Goal: Task Accomplishment & Management: Manage account settings

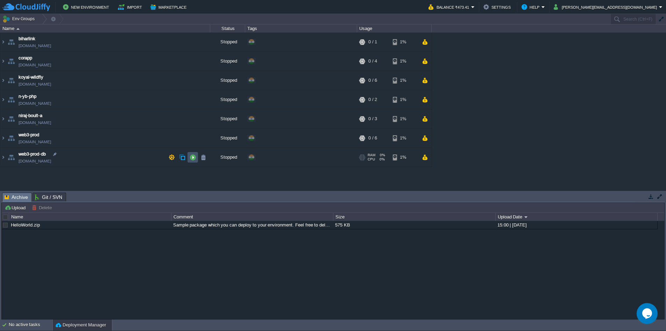
click at [195, 160] on button "button" at bounding box center [193, 157] width 6 height 6
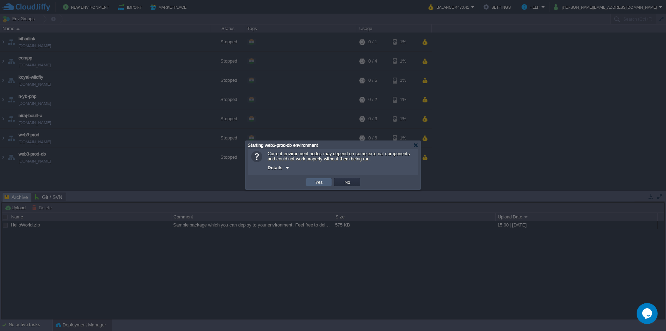
click at [322, 184] on button "Yes" at bounding box center [319, 182] width 12 height 6
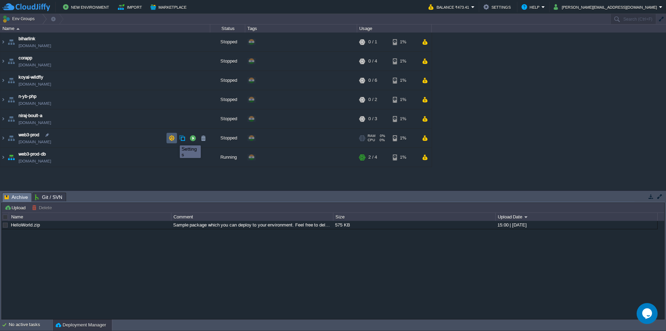
click at [171, 139] on button "button" at bounding box center [172, 138] width 6 height 6
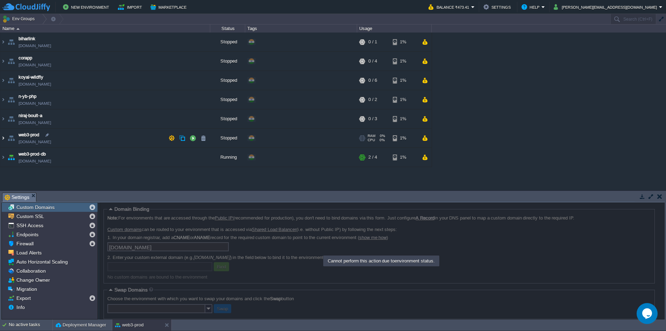
click at [2, 139] on img at bounding box center [3, 138] width 6 height 19
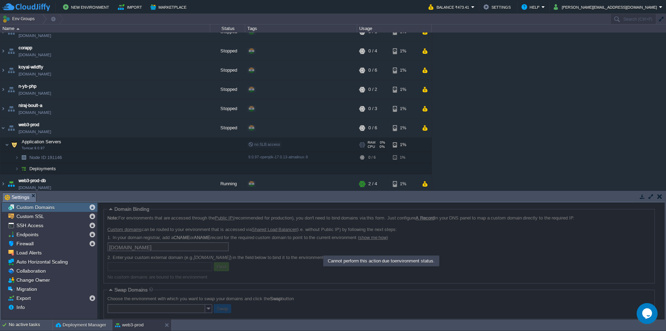
scroll to position [14, 0]
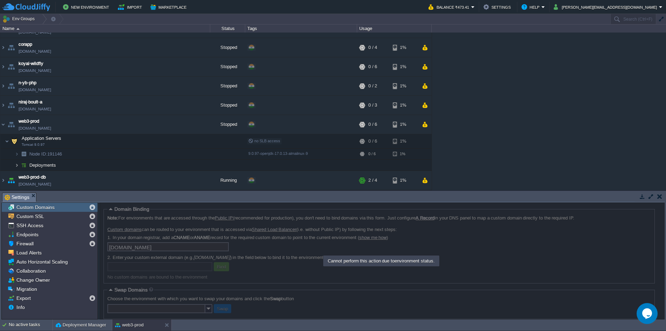
click at [18, 167] on img at bounding box center [17, 165] width 4 height 11
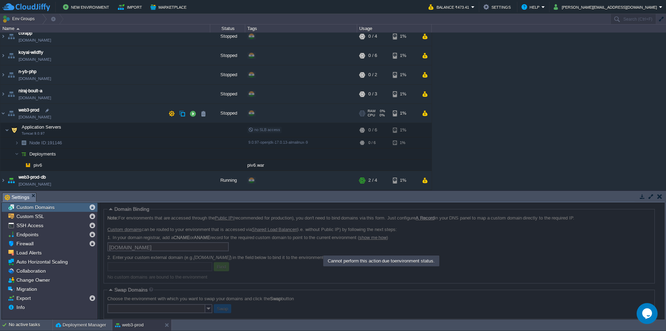
scroll to position [25, 0]
click at [194, 115] on button "button" at bounding box center [193, 113] width 6 height 6
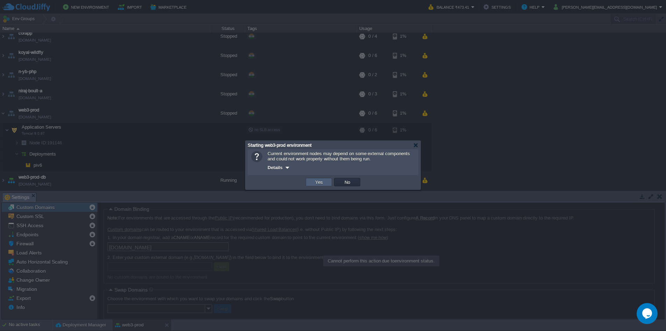
click at [325, 182] on td "Yes" at bounding box center [319, 182] width 26 height 8
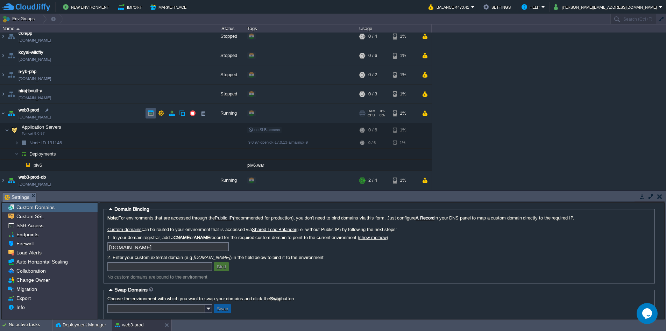
click at [151, 115] on button "button" at bounding box center [151, 113] width 6 height 6
click at [191, 165] on button "button" at bounding box center [193, 165] width 6 height 6
click at [117, 132] on button "button" at bounding box center [116, 130] width 6 height 6
click at [170, 118] on td at bounding box center [172, 113] width 10 height 10
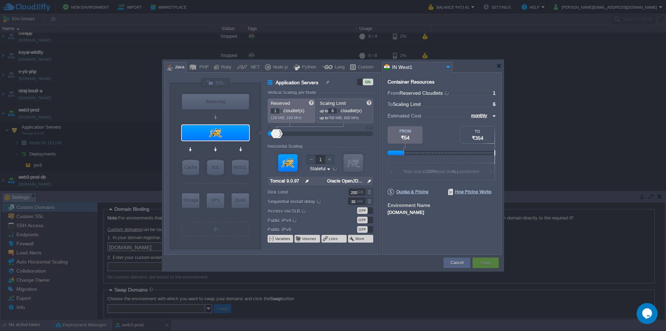
click at [371, 212] on div "OFF" at bounding box center [365, 210] width 16 height 7
click at [489, 265] on button "Apply" at bounding box center [485, 263] width 10 height 7
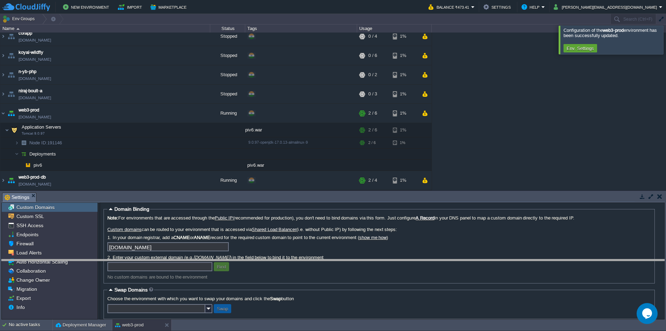
drag, startPoint x: 106, startPoint y: 195, endPoint x: 108, endPoint y: 238, distance: 43.8
click at [114, 258] on body "New Environment Import Marketplace Bonus ₹0.00 Upgrade Account Balance ₹473.41 …" at bounding box center [333, 165] width 666 height 331
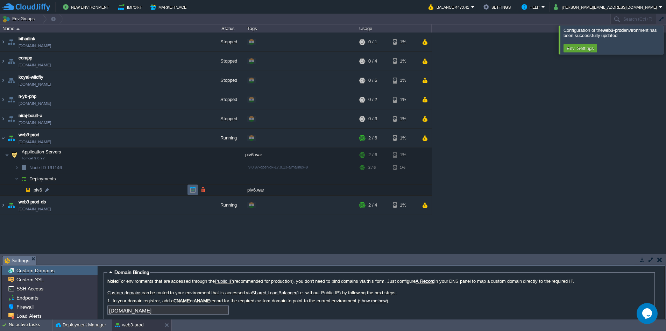
click at [193, 193] on td at bounding box center [193, 190] width 10 height 10
click at [174, 140] on button "button" at bounding box center [172, 138] width 6 height 6
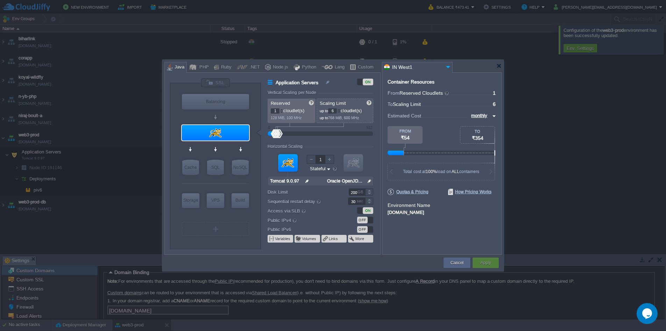
click at [360, 210] on div "ON" at bounding box center [365, 210] width 16 height 7
click at [368, 222] on div "OFF" at bounding box center [365, 220] width 16 height 7
click at [487, 264] on button "Apply" at bounding box center [485, 263] width 10 height 7
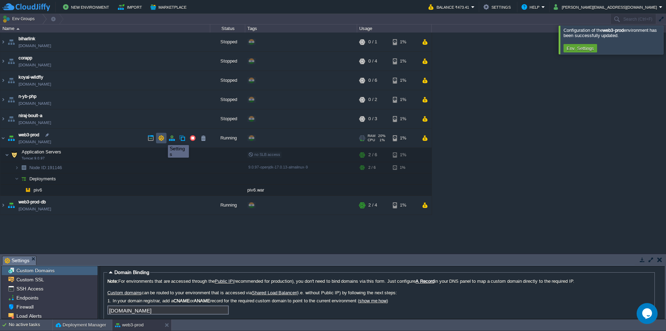
click at [163, 139] on button "button" at bounding box center [161, 138] width 6 height 6
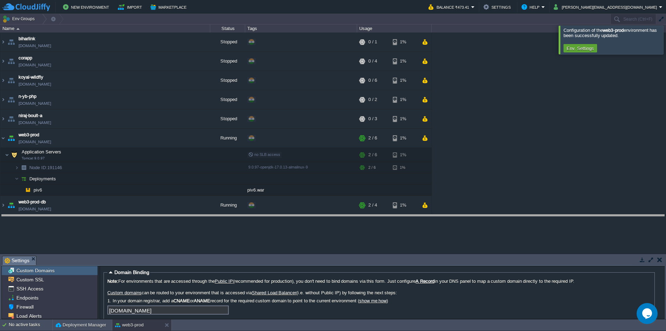
drag, startPoint x: 290, startPoint y: 259, endPoint x: 298, endPoint y: 217, distance: 42.0
click at [298, 217] on body "New Environment Import Marketplace Bonus ₹0.00 Upgrade Account Balance ₹473.41 …" at bounding box center [333, 165] width 666 height 331
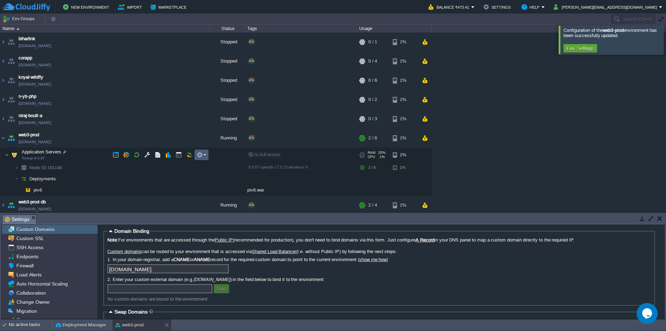
click at [204, 156] on em at bounding box center [201, 155] width 9 height 6
click at [149, 158] on button "button" at bounding box center [147, 155] width 6 height 6
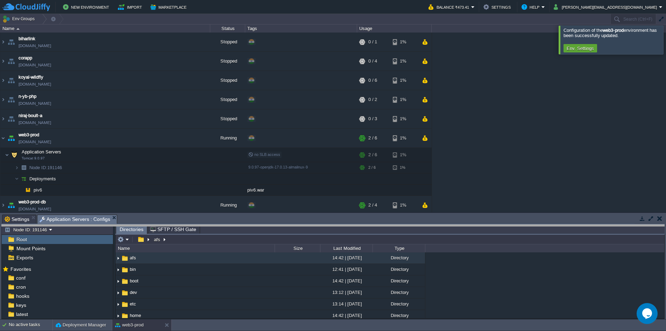
drag, startPoint x: 180, startPoint y: 220, endPoint x: 174, endPoint y: 237, distance: 17.6
click at [179, 236] on body "New Environment Import Marketplace Bonus ₹0.00 Upgrade Account Balance ₹473.41 …" at bounding box center [333, 165] width 666 height 331
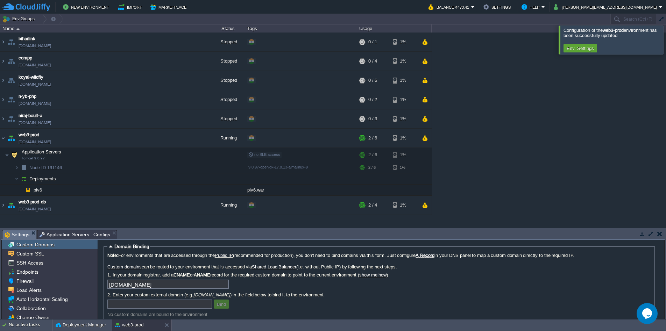
click at [13, 237] on span "Settings" at bounding box center [17, 235] width 25 height 9
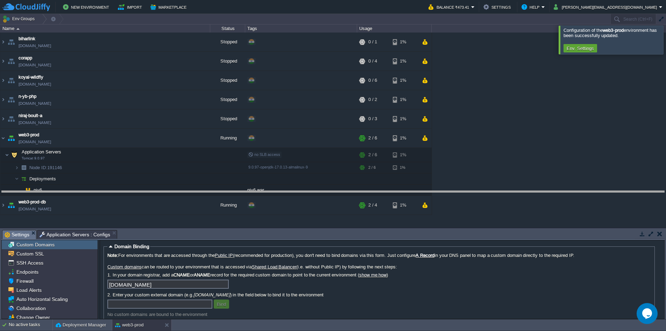
drag, startPoint x: 288, startPoint y: 222, endPoint x: 301, endPoint y: 189, distance: 35.2
click at [301, 189] on body "New Environment Import Marketplace Bonus ₹0.00 Upgrade Account Balance ₹473.41 …" at bounding box center [333, 165] width 666 height 331
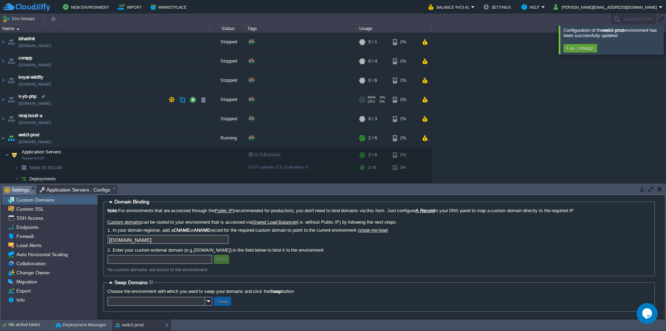
scroll to position [32, 0]
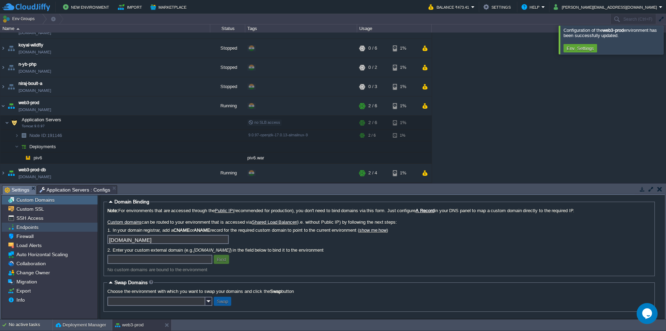
click at [35, 229] on span "Endpoints" at bounding box center [27, 227] width 24 height 6
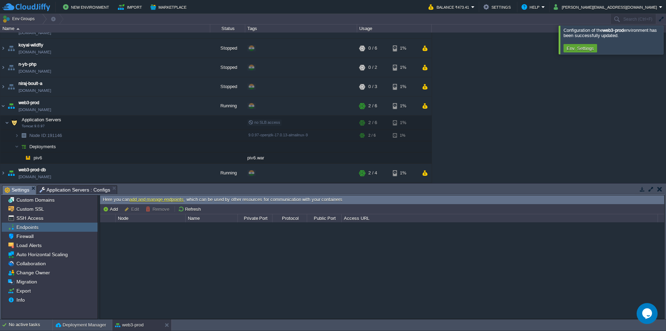
click at [162, 240] on div at bounding box center [382, 271] width 564 height 96
click at [191, 210] on button "Refresh" at bounding box center [190, 209] width 25 height 6
click at [32, 237] on span "Firewall" at bounding box center [25, 236] width 20 height 6
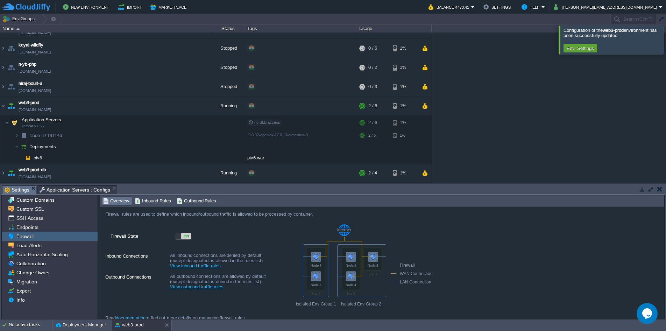
scroll to position [0, 0]
click at [160, 200] on span "Inbound Rules" at bounding box center [153, 201] width 36 height 8
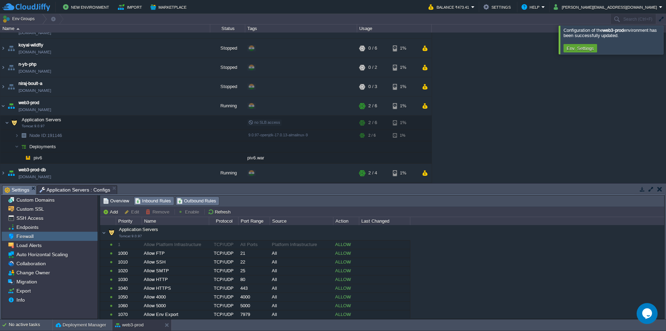
click at [203, 199] on span "Outbound Rules" at bounding box center [197, 201] width 40 height 8
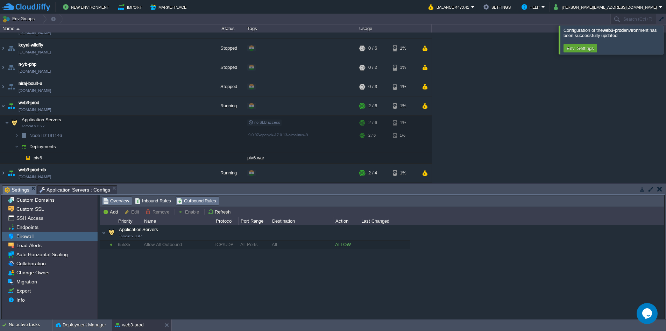
click at [118, 200] on span "Overview" at bounding box center [116, 201] width 26 height 8
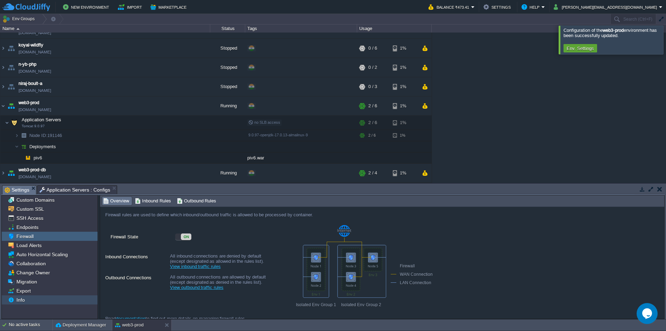
click at [37, 301] on div "Info" at bounding box center [50, 300] width 96 height 9
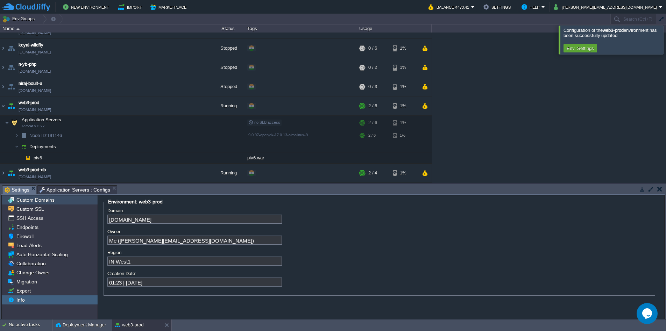
click at [50, 203] on span "Custom Domains" at bounding box center [35, 200] width 41 height 6
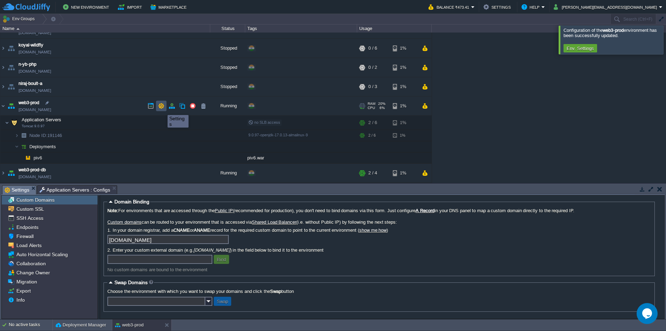
click at [162, 109] on button "button" at bounding box center [161, 106] width 6 height 6
click at [204, 125] on em at bounding box center [201, 123] width 9 height 6
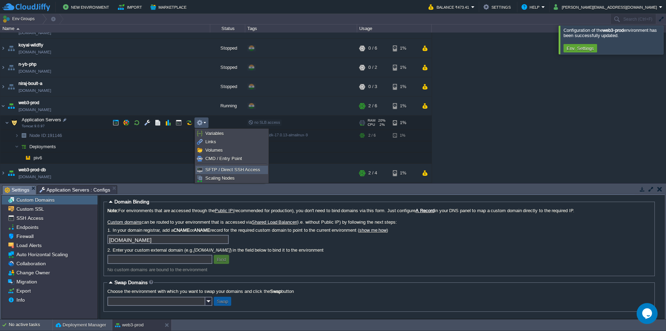
click at [243, 171] on span "SFTP / Direct SSH Access" at bounding box center [232, 169] width 55 height 5
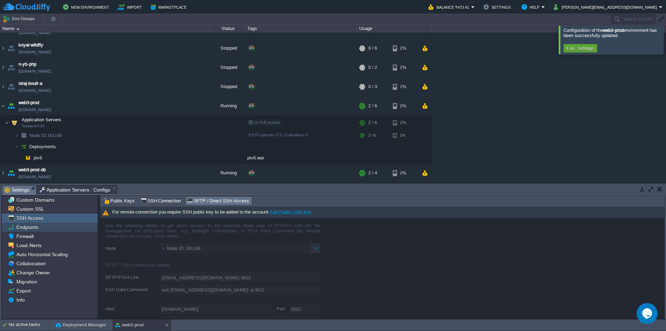
click at [37, 231] on span "Endpoints" at bounding box center [27, 227] width 24 height 6
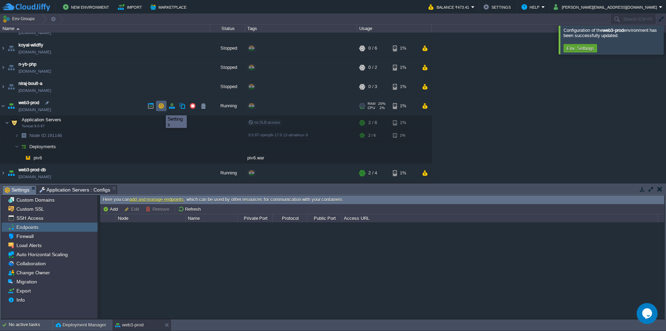
click at [161, 109] on button "button" at bounding box center [161, 106] width 6 height 6
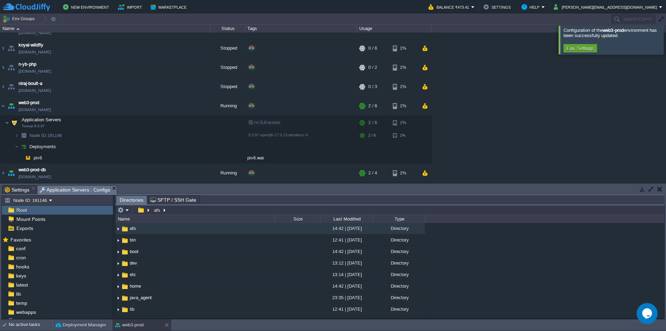
click at [53, 191] on span "Application Servers : Configs" at bounding box center [75, 190] width 71 height 9
click at [170, 201] on span "SFTP / SSH Gate" at bounding box center [173, 200] width 46 height 8
click at [132, 199] on span "Directories" at bounding box center [132, 200] width 24 height 9
click at [20, 137] on img at bounding box center [24, 135] width 10 height 11
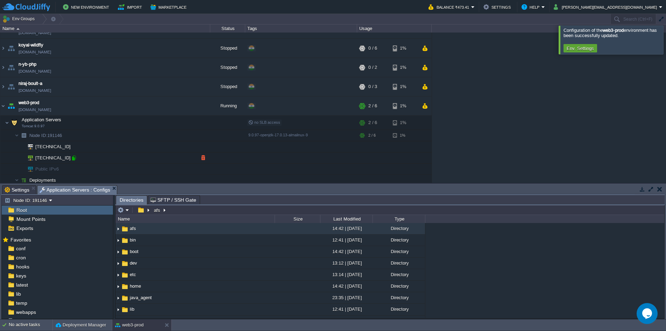
click at [75, 161] on div at bounding box center [74, 158] width 6 height 6
click at [116, 122] on button "button" at bounding box center [116, 123] width 6 height 6
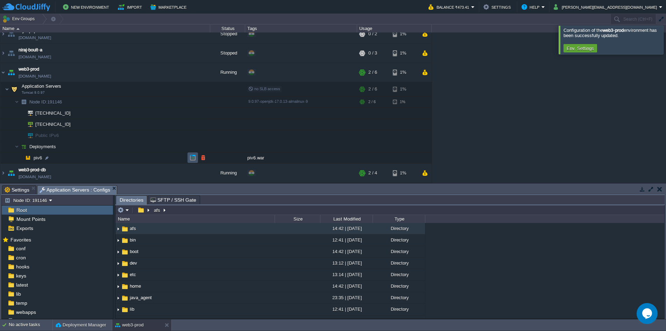
click at [190, 159] on button "button" at bounding box center [193, 158] width 6 height 6
click at [74, 125] on div at bounding box center [74, 124] width 6 height 6
click at [517, 134] on div "biharlink [DOMAIN_NAME] Stopped + Add to Env Group RAM 0% CPU 0% 0 / 1 1% corap…" at bounding box center [333, 108] width 666 height 150
